Goal: Task Accomplishment & Management: Use online tool/utility

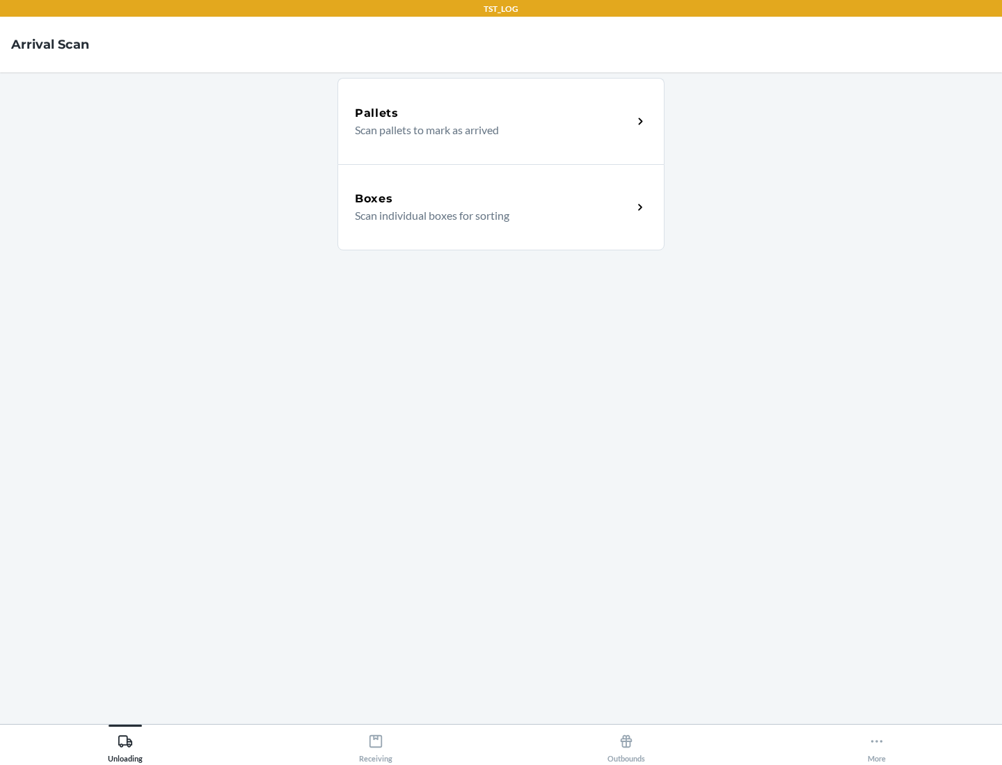
click at [493, 199] on div "Boxes" at bounding box center [494, 199] width 278 height 17
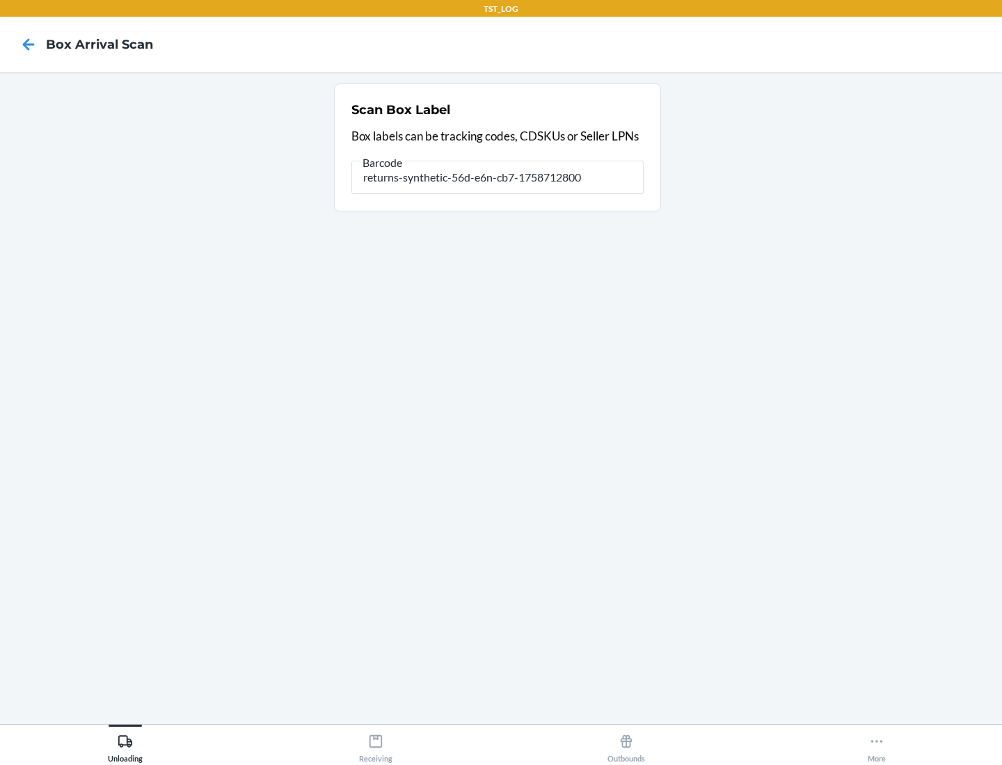
type input "returns-synthetic-56d-e6n-cb7-1758712800"
